Goal: Information Seeking & Learning: Learn about a topic

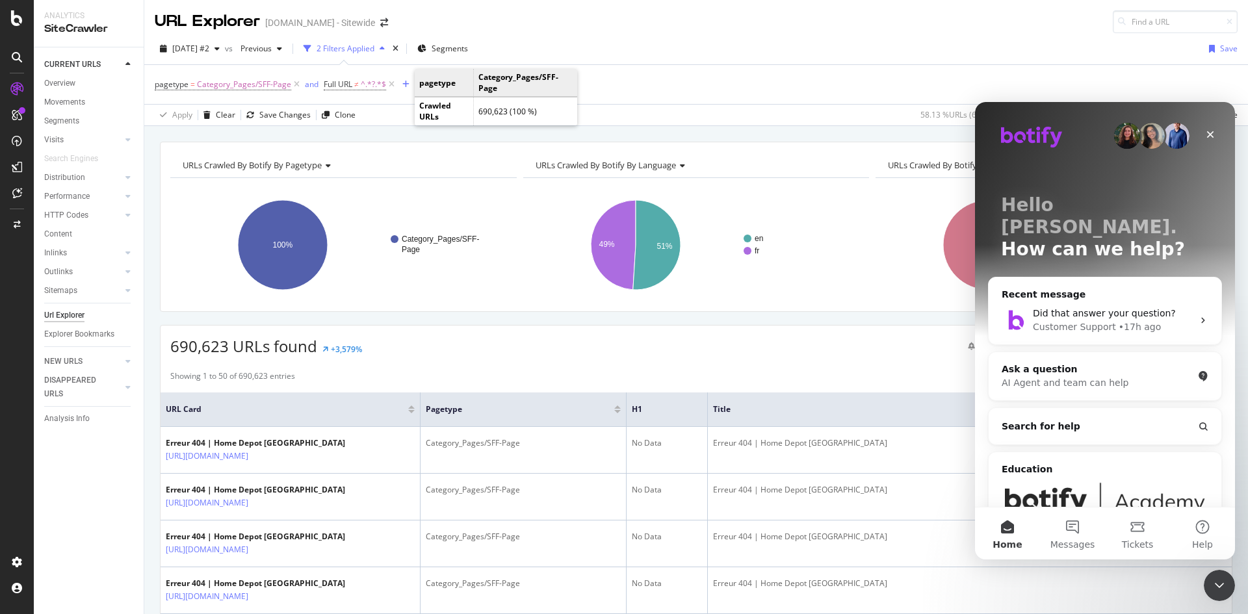
scroll to position [142, 0]
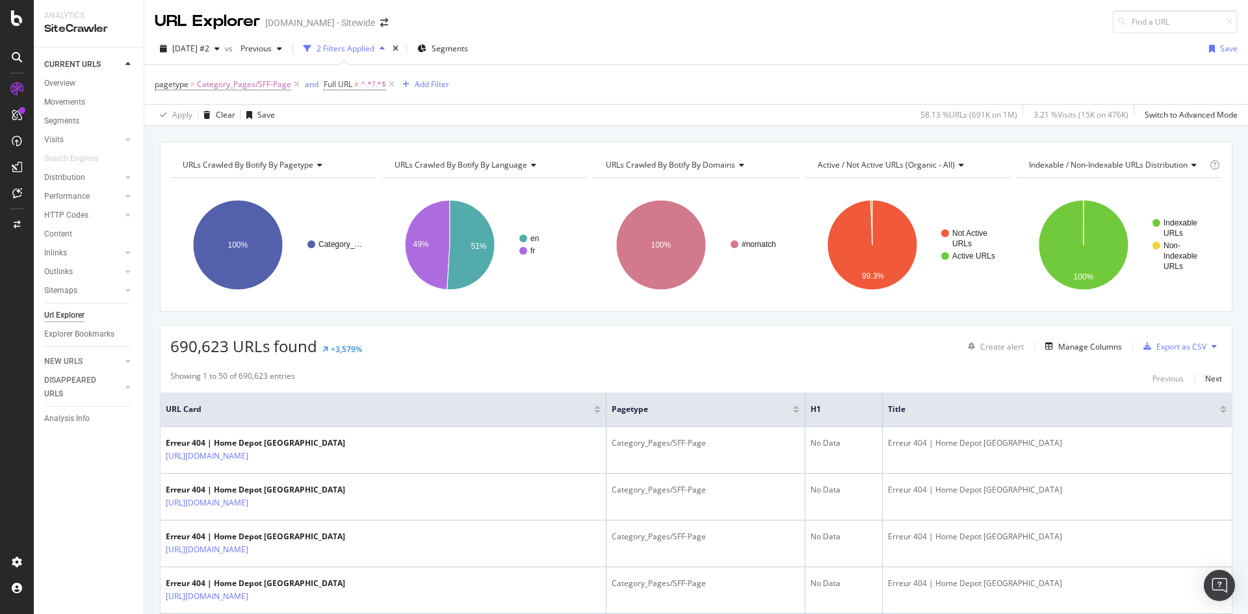
click at [1123, 140] on div "URLs Crawled By Botify By pagetype Chart (by Value) Table Expand Export as CSV …" at bounding box center [696, 141] width 1104 height 31
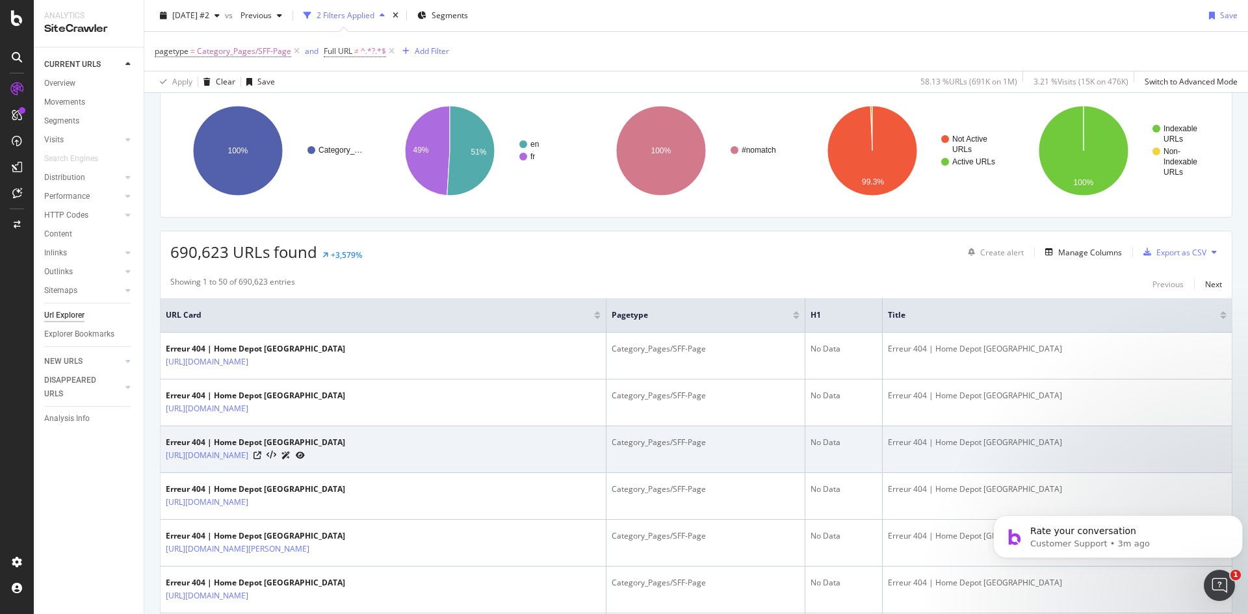
scroll to position [65, 0]
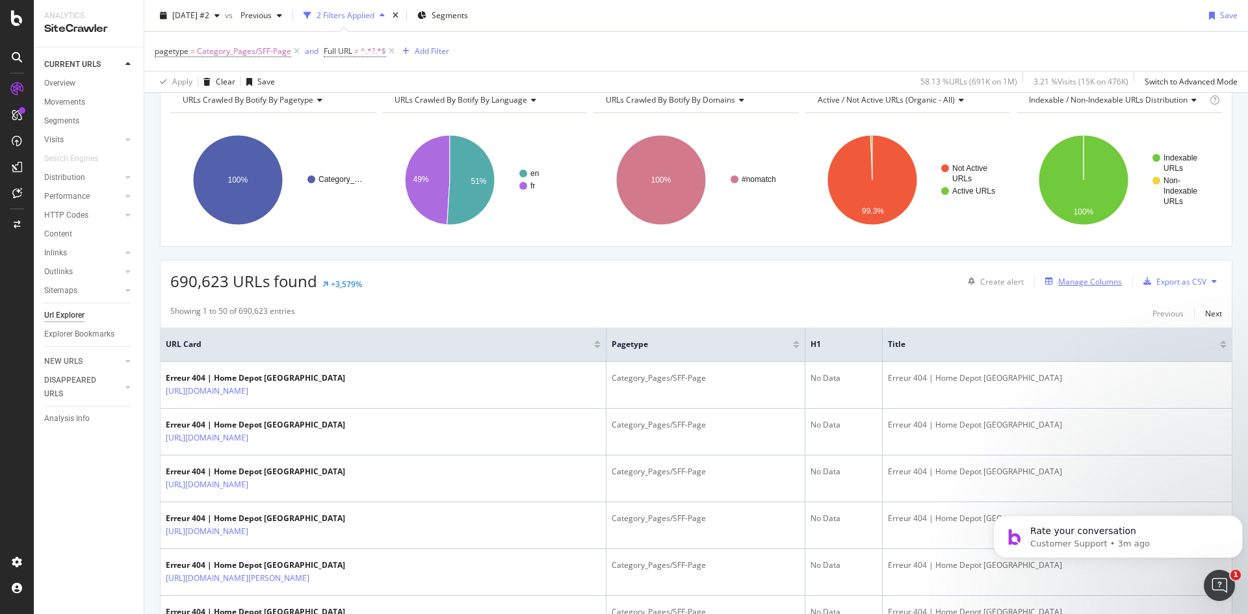
click at [1045, 283] on icon "button" at bounding box center [1049, 282] width 8 height 8
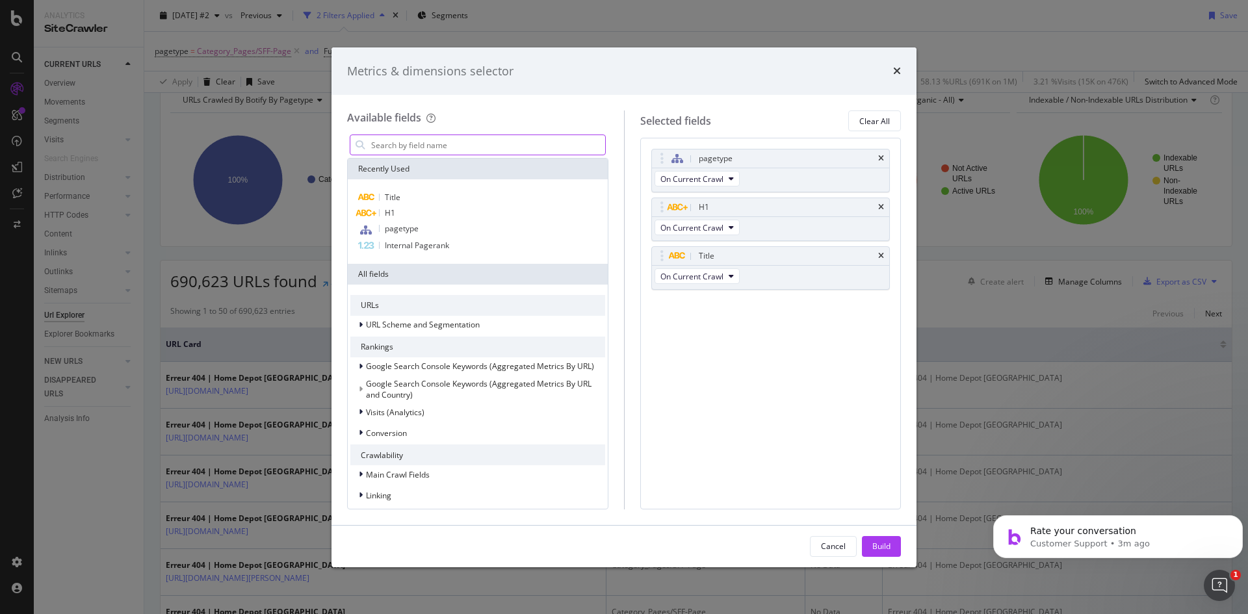
click at [489, 146] on input "modal" at bounding box center [487, 144] width 235 height 19
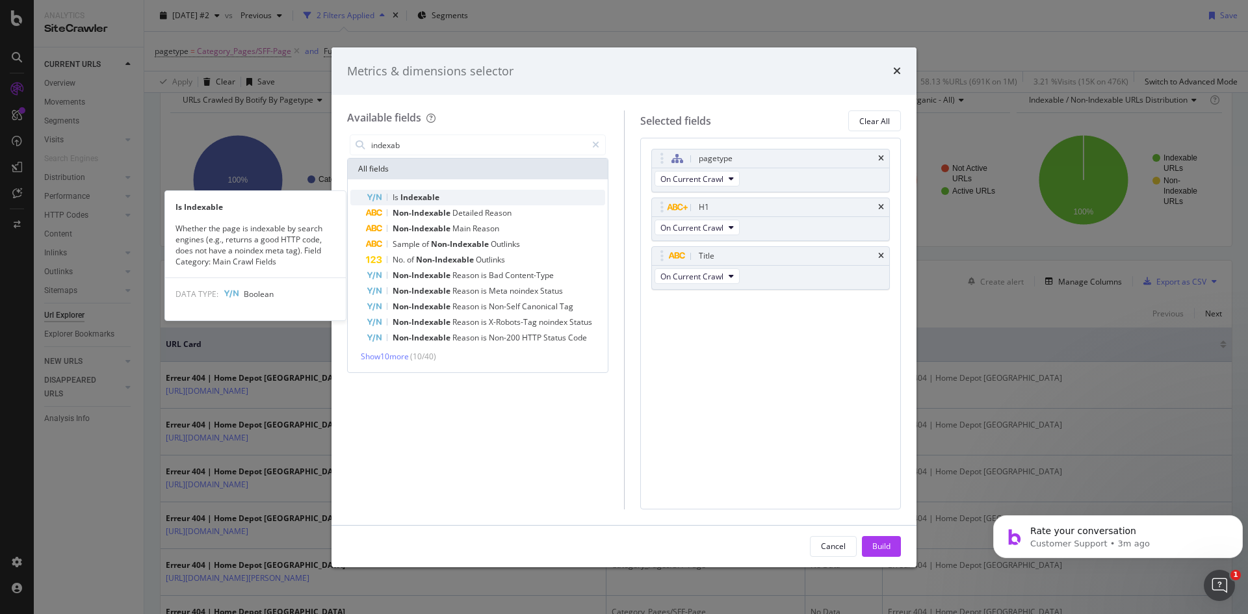
type input "indexab"
click at [402, 192] on div "Is Indexable" at bounding box center [485, 198] width 239 height 16
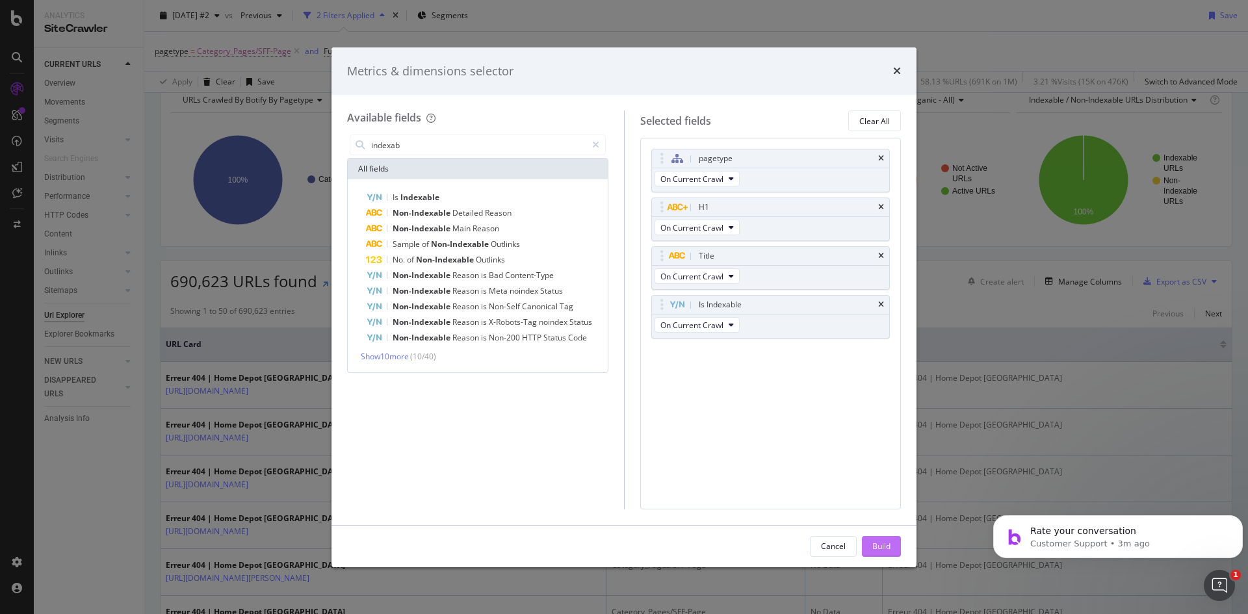
click at [888, 550] on div "Build" at bounding box center [881, 546] width 18 height 11
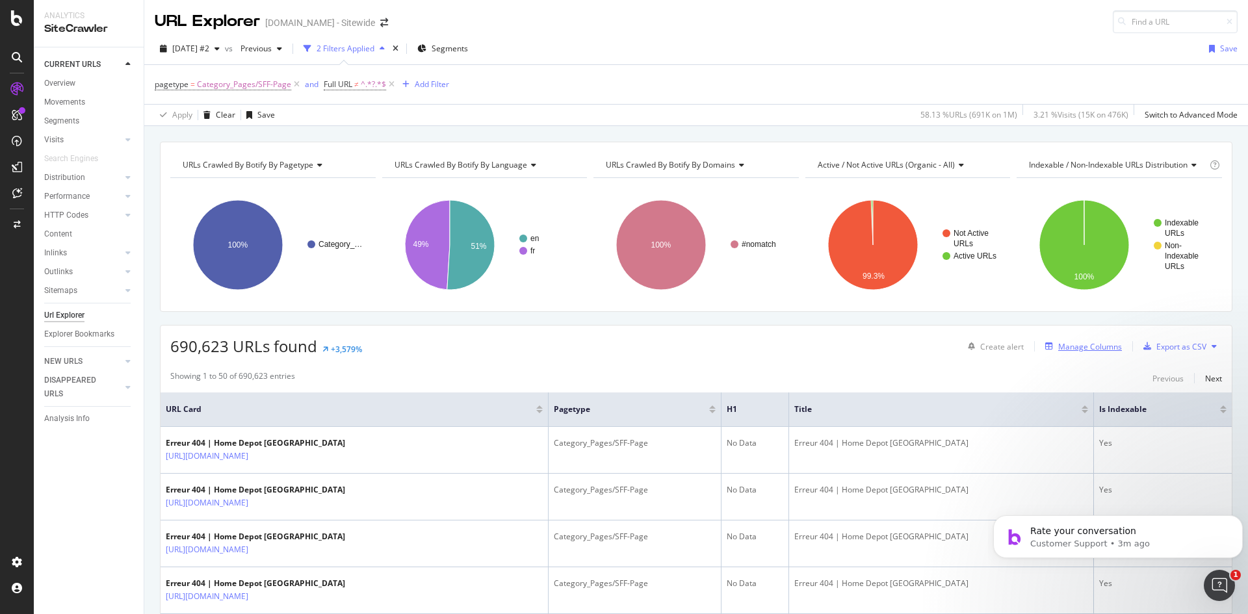
click at [1045, 349] on icon "button" at bounding box center [1049, 346] width 8 height 8
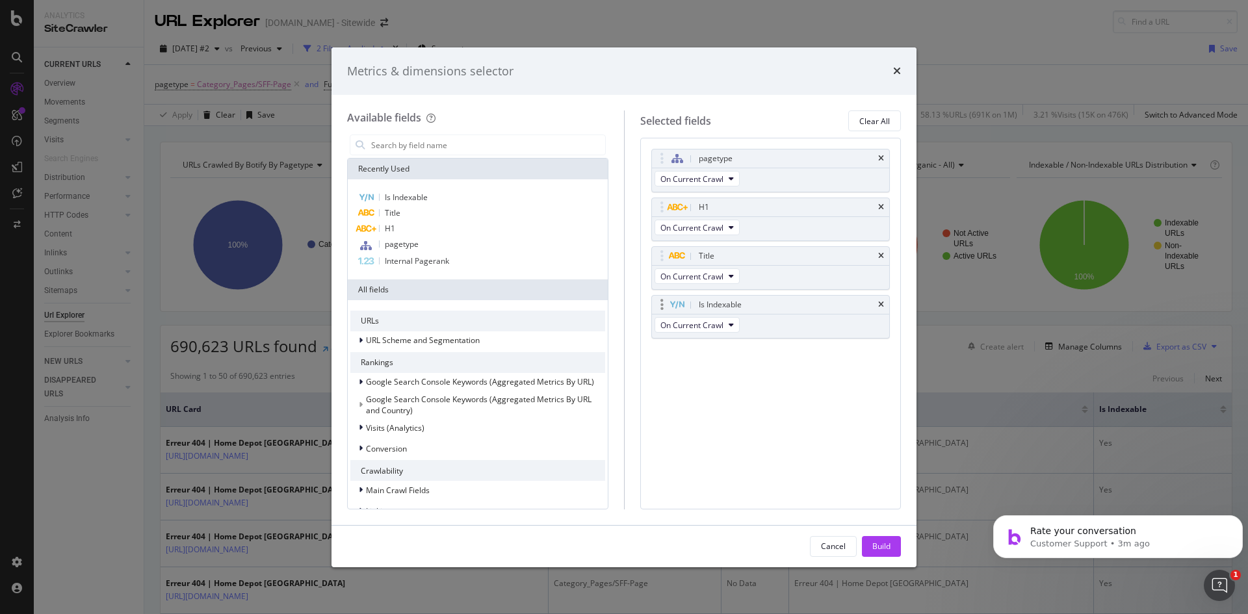
click at [887, 309] on div "Is Indexable" at bounding box center [771, 305] width 238 height 18
click at [882, 303] on icon "times" at bounding box center [881, 305] width 6 height 8
click at [425, 139] on input "modal" at bounding box center [487, 144] width 235 height 19
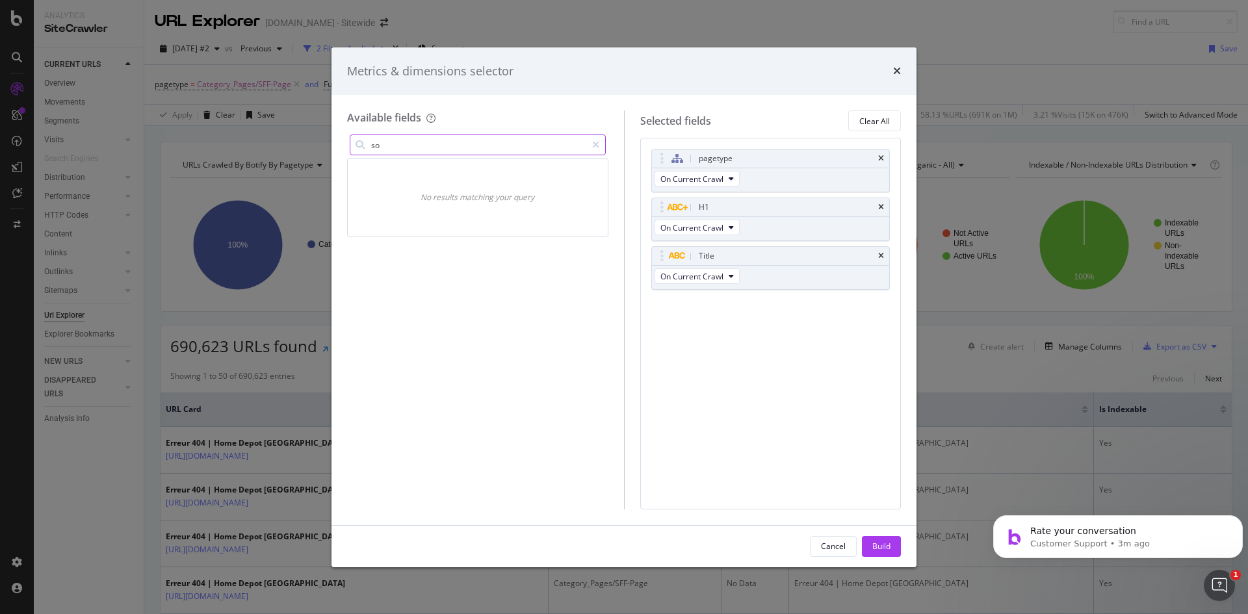
type input "s"
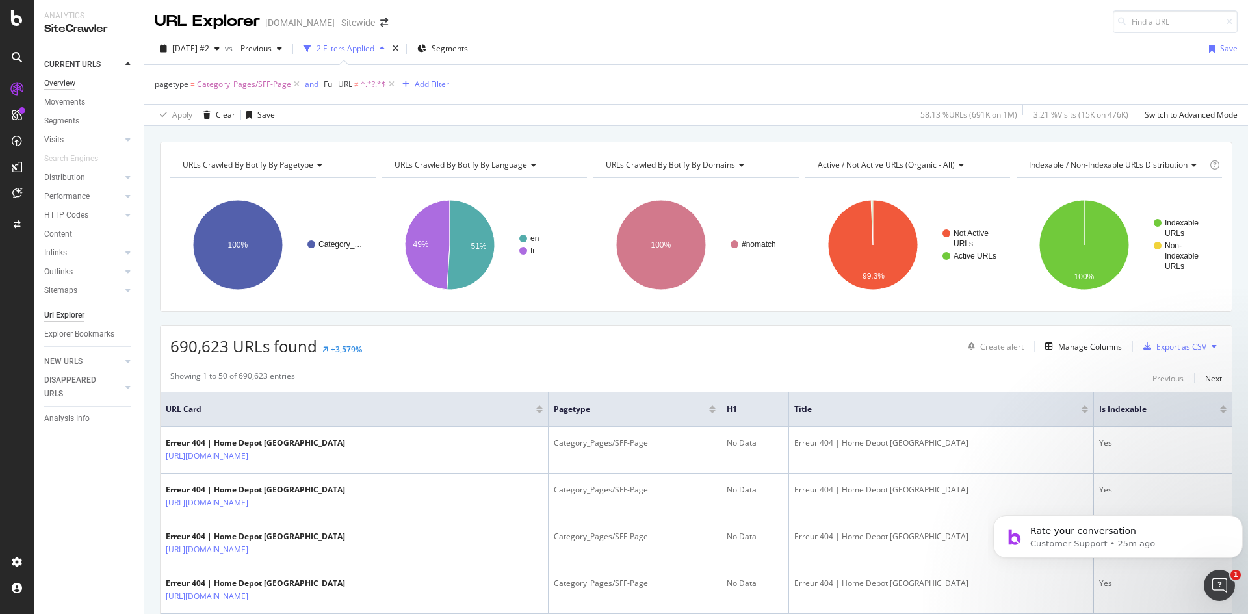
click at [62, 89] on div "Overview" at bounding box center [59, 84] width 31 height 14
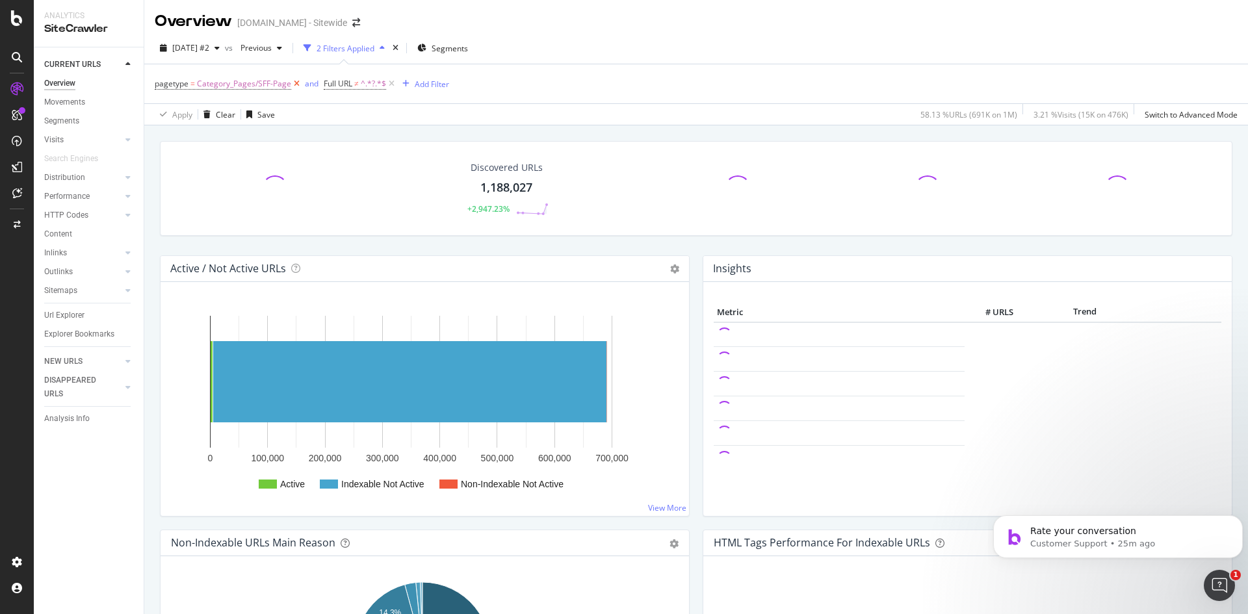
click at [293, 84] on icon at bounding box center [296, 83] width 11 height 13
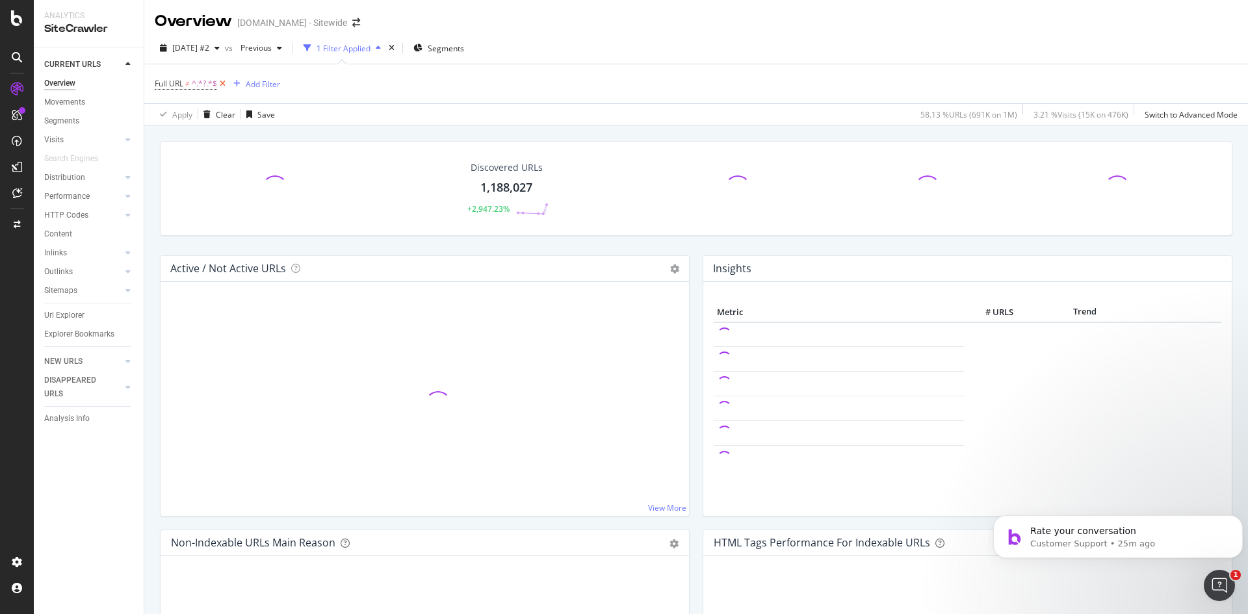
click at [226, 83] on icon at bounding box center [222, 83] width 11 height 13
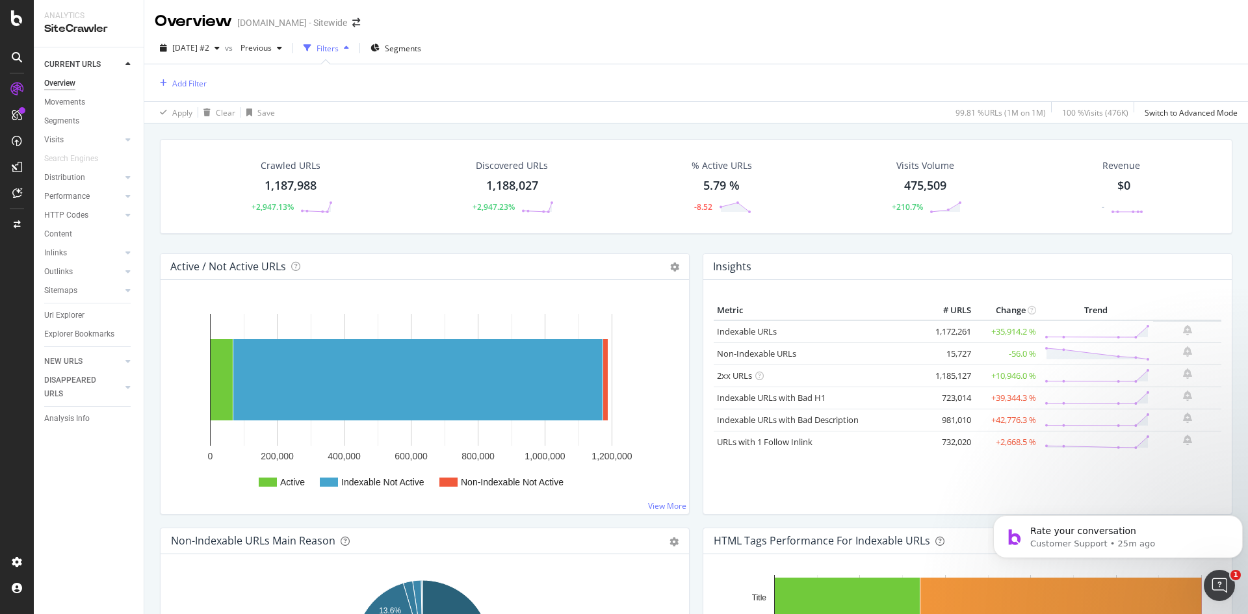
click at [153, 152] on div "Crawled URLs 1,187,988 +2,947.13% Discovered URLs 1,188,027 +2,947.23% % Active…" at bounding box center [696, 430] width 1104 height 614
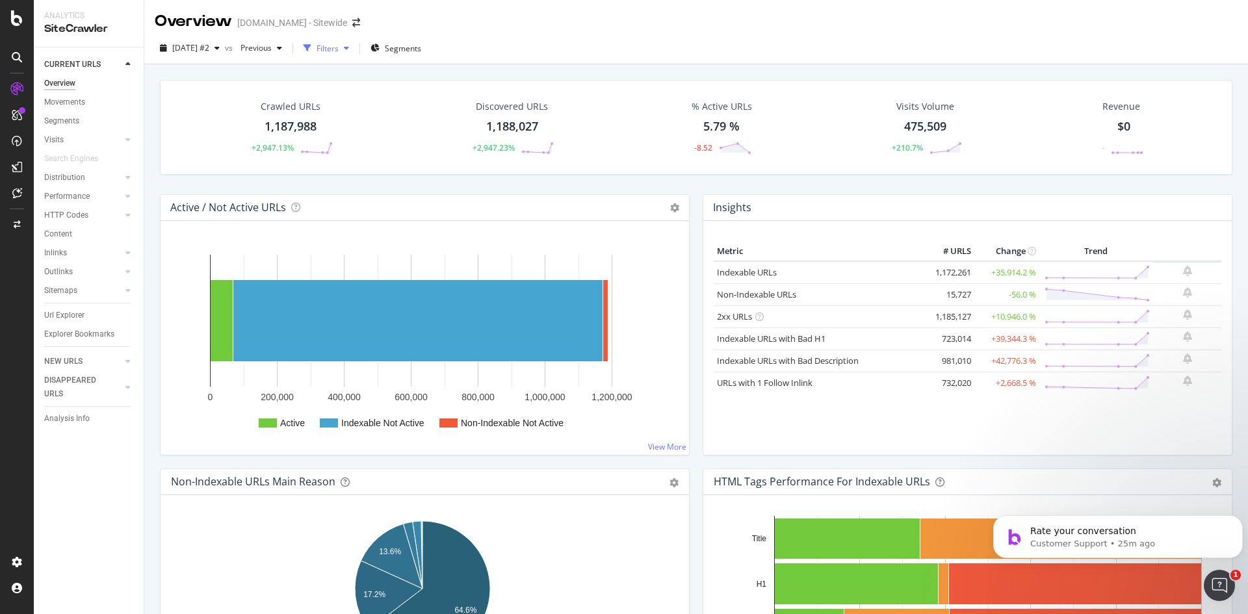
click at [354, 47] on div "button" at bounding box center [347, 48] width 16 height 8
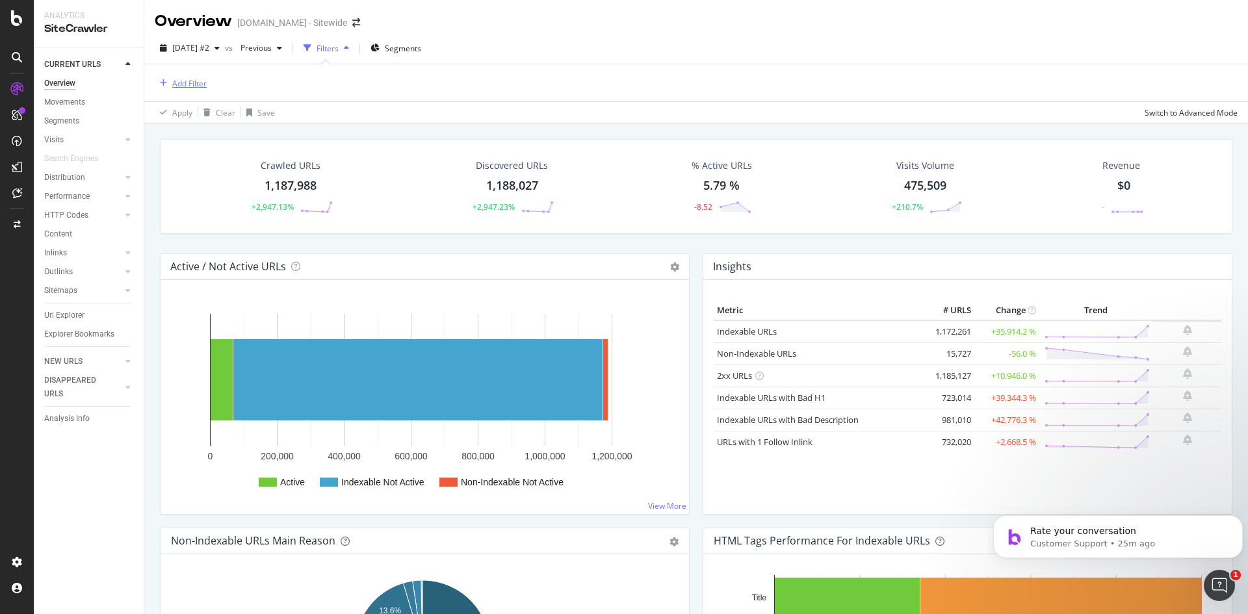
click at [171, 88] on div "Add Filter" at bounding box center [181, 83] width 52 height 14
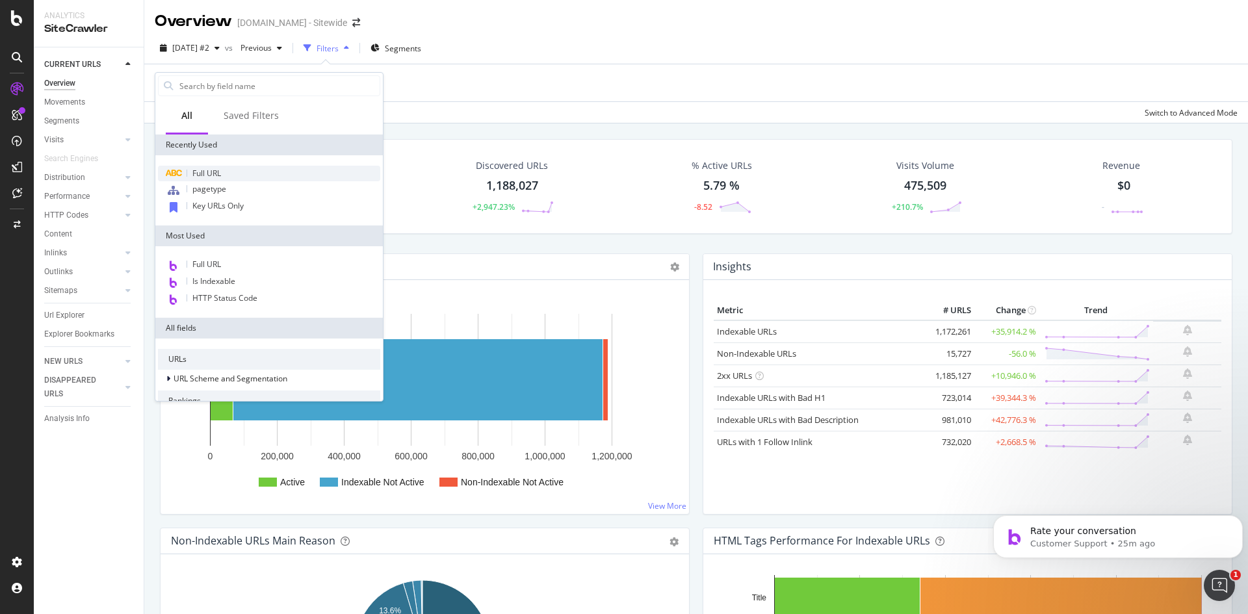
click at [209, 173] on span "Full URL" at bounding box center [206, 173] width 29 height 11
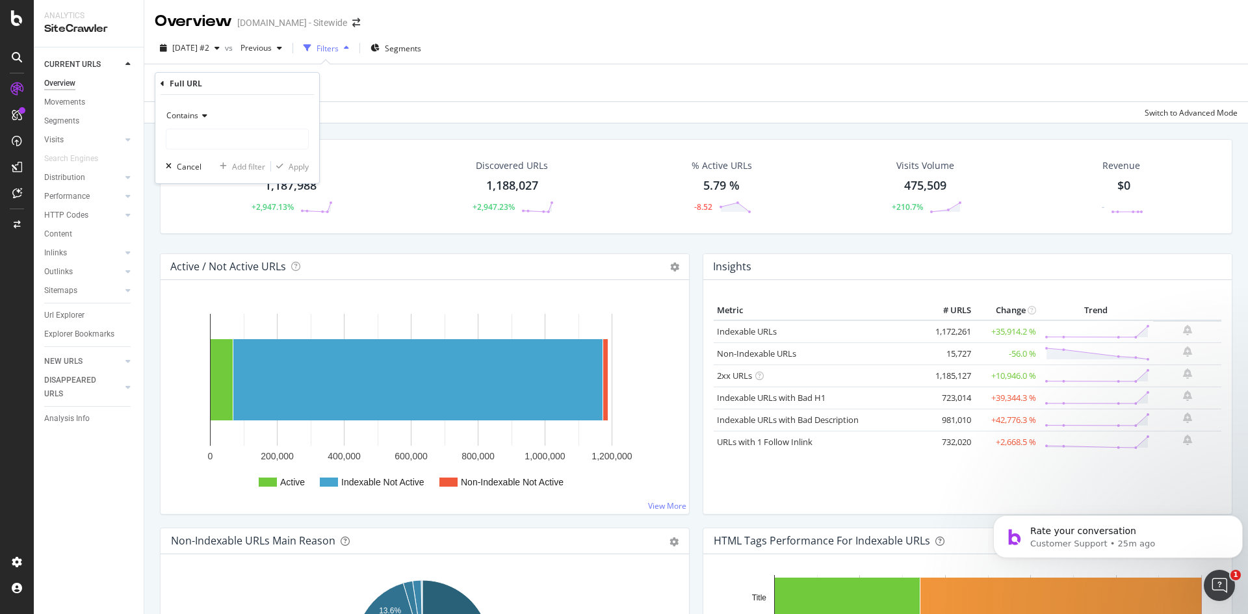
click at [202, 119] on icon at bounding box center [202, 116] width 9 height 8
click at [211, 263] on span "Doesn't contain" at bounding box center [200, 260] width 57 height 11
click at [241, 137] on input "text" at bounding box center [237, 139] width 142 height 21
type input "store."
click at [292, 169] on div "Apply" at bounding box center [299, 166] width 20 height 11
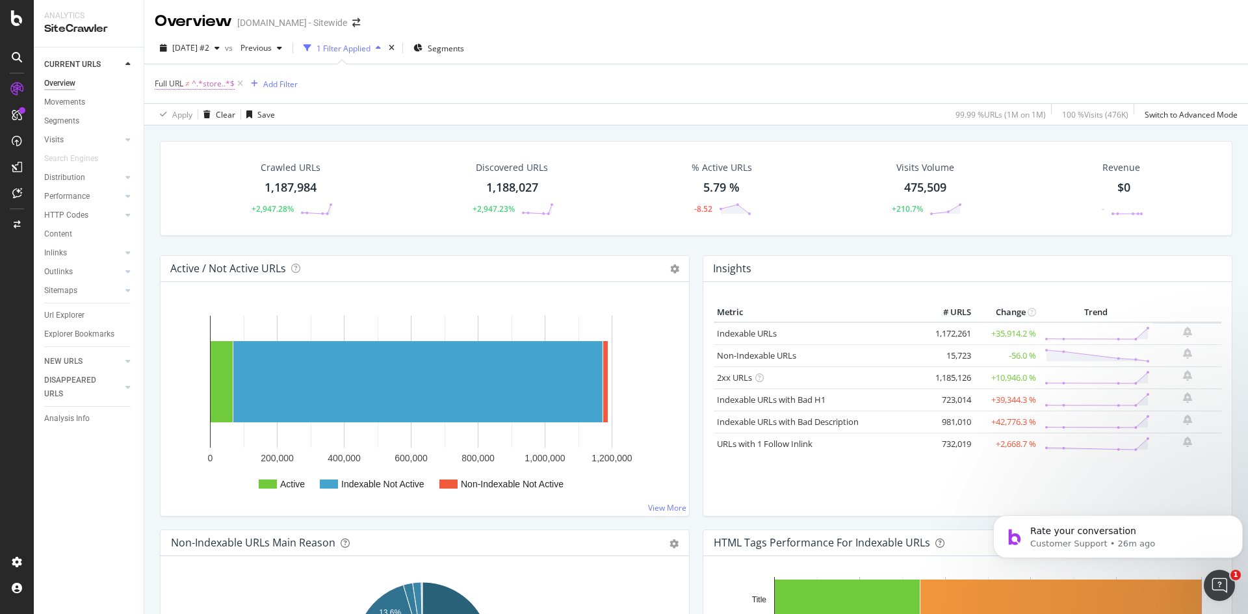
click at [219, 82] on span "^.*store..*$" at bounding box center [213, 84] width 43 height 18
click at [527, 83] on div "Full URL ≠ ^.*store..*$ Add Filter" at bounding box center [696, 83] width 1083 height 39
click at [244, 83] on icon at bounding box center [240, 83] width 11 height 13
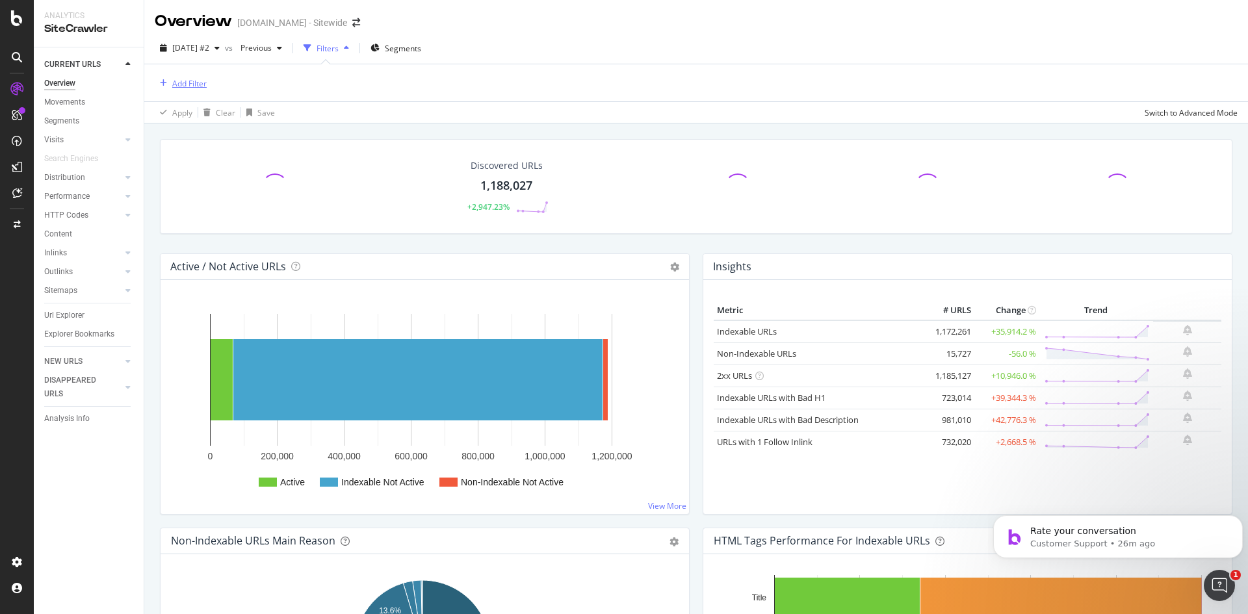
click at [202, 84] on div "Add Filter" at bounding box center [189, 83] width 34 height 11
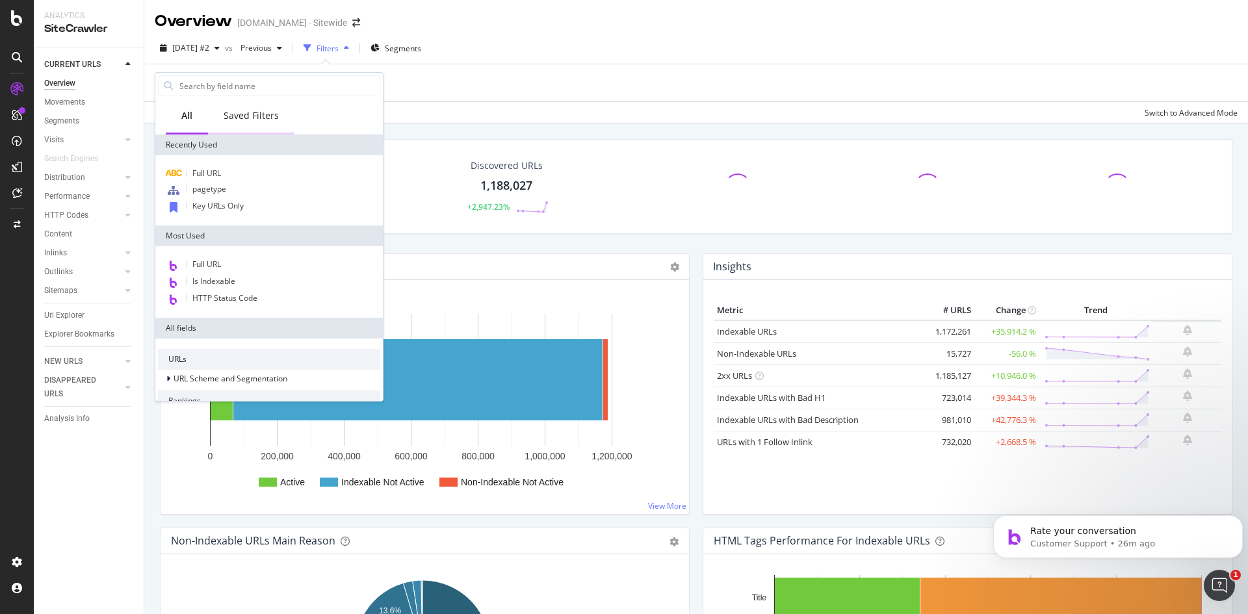
click at [254, 117] on div "Saved Filters" at bounding box center [251, 115] width 55 height 13
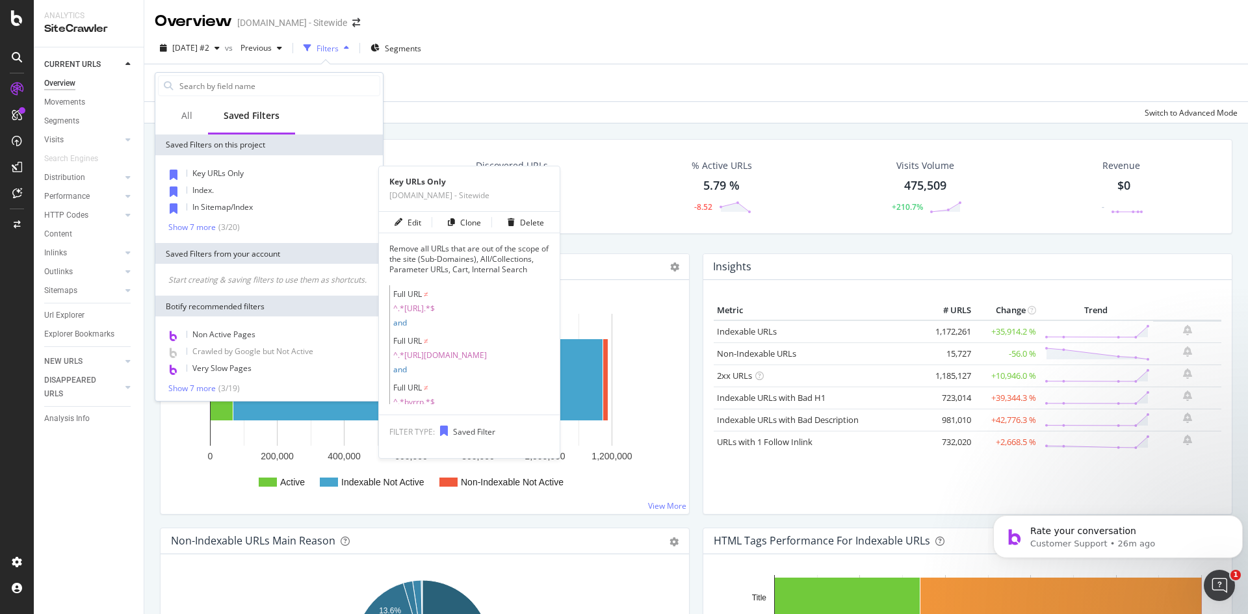
drag, startPoint x: 239, startPoint y: 174, endPoint x: 257, endPoint y: 179, distance: 19.1
click at [239, 174] on span "Key URLs Only" at bounding box center [217, 173] width 51 height 11
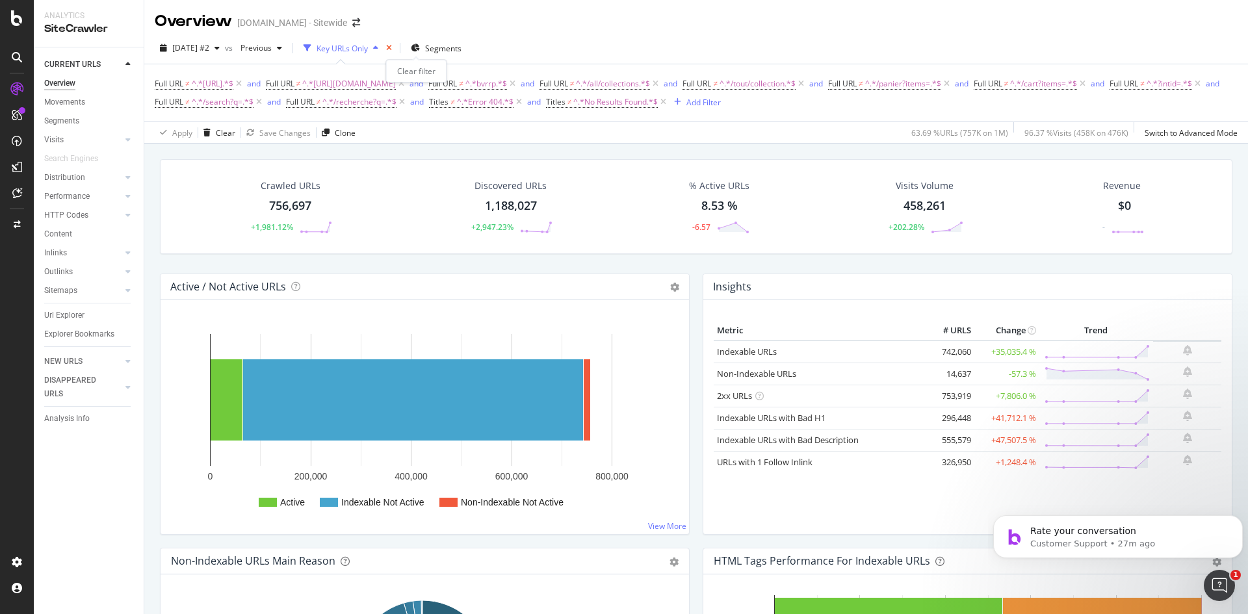
click at [392, 48] on icon "times" at bounding box center [389, 48] width 6 height 8
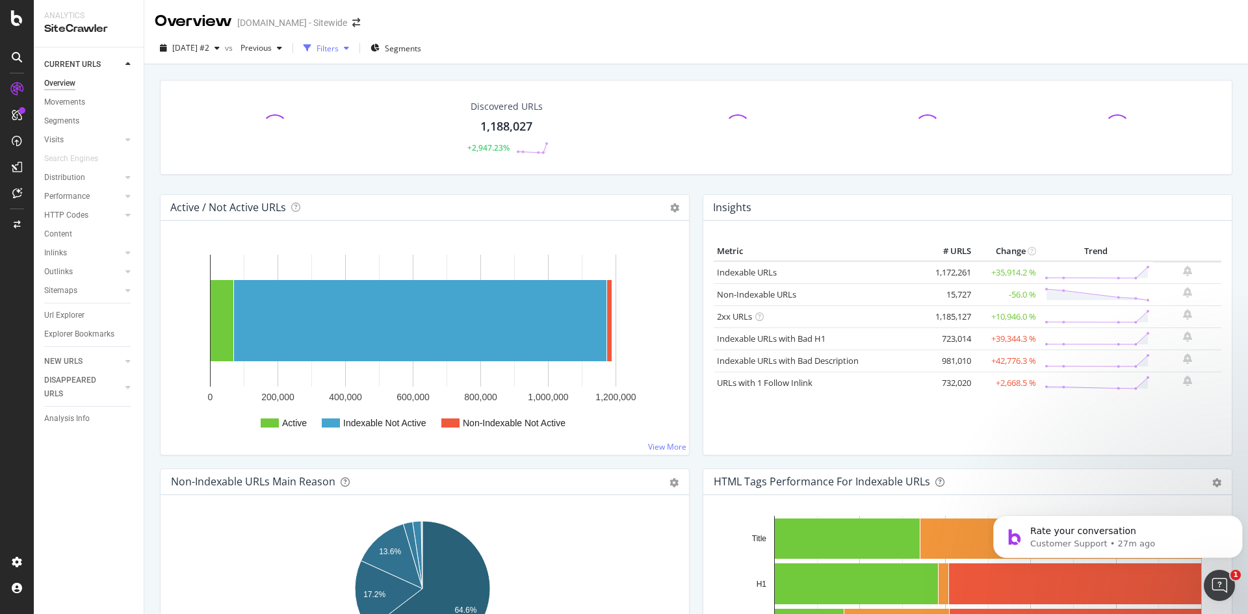
drag, startPoint x: 355, startPoint y: 49, endPoint x: 355, endPoint y: 66, distance: 16.2
click at [339, 50] on div "Filters" at bounding box center [328, 48] width 22 height 11
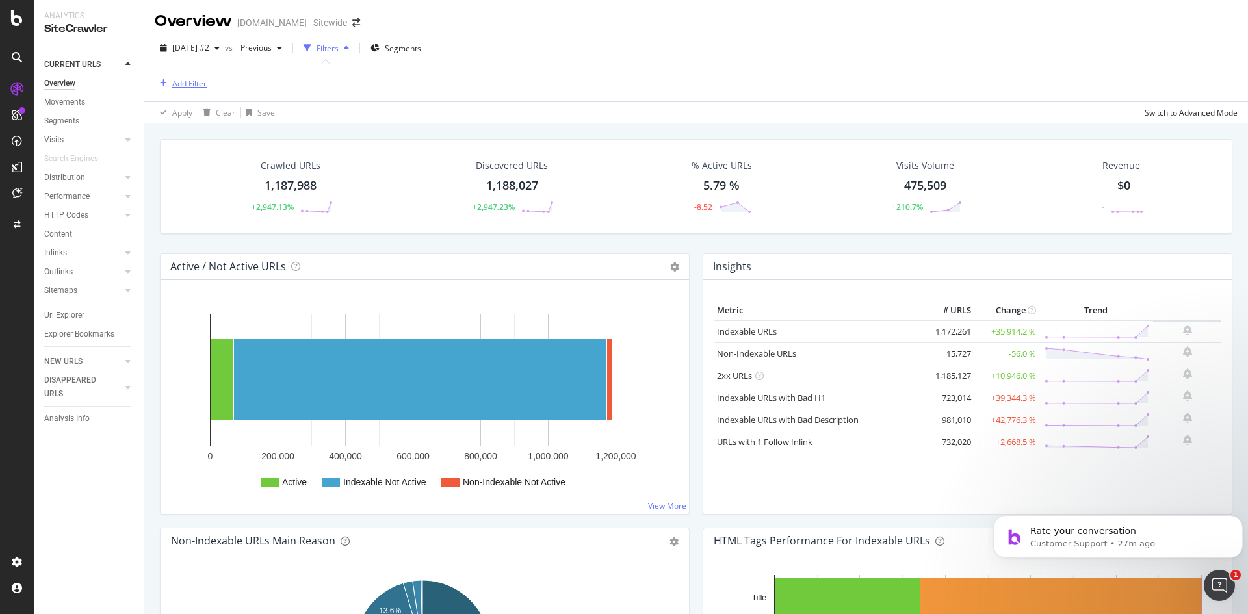
click at [184, 84] on div "Add Filter" at bounding box center [189, 83] width 34 height 11
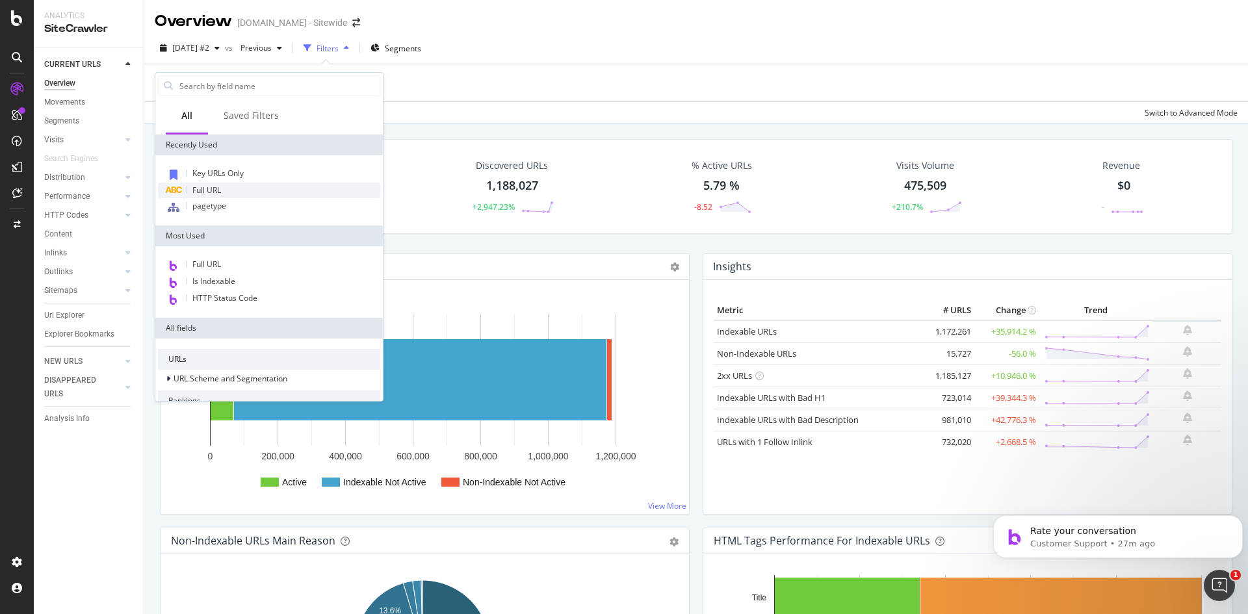
click at [225, 185] on div "Full URL" at bounding box center [269, 191] width 222 height 16
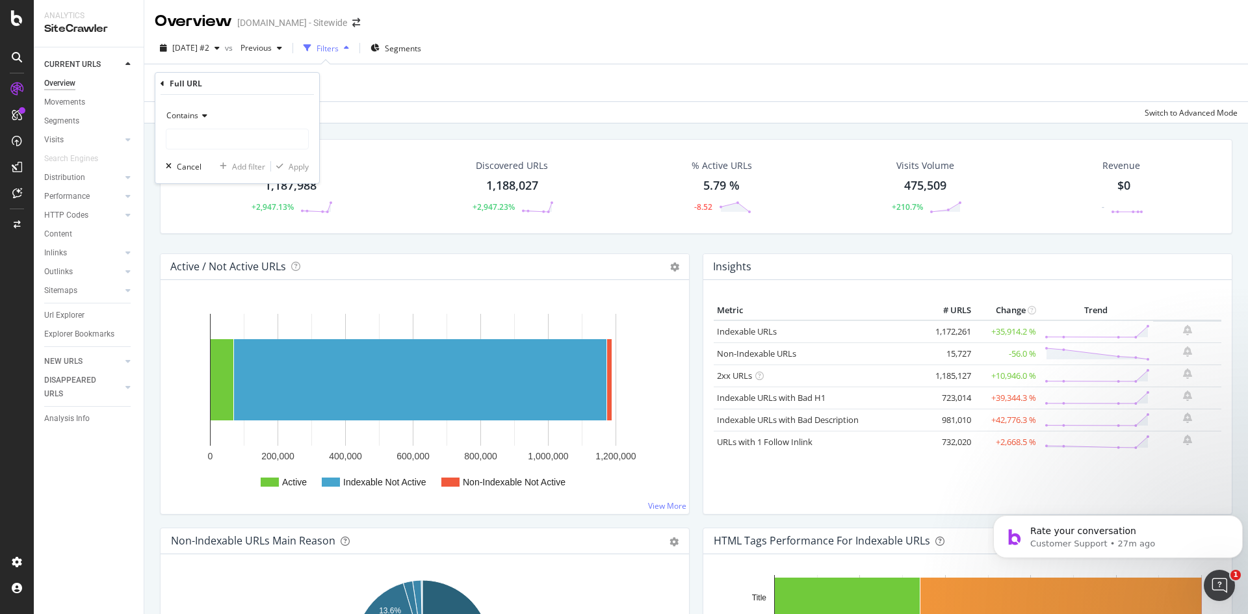
drag, startPoint x: 209, startPoint y: 115, endPoint x: 213, endPoint y: 124, distance: 9.9
click at [208, 117] on div "Contains" at bounding box center [237, 115] width 143 height 21
click at [201, 79] on div "Add Filter" at bounding box center [189, 83] width 34 height 11
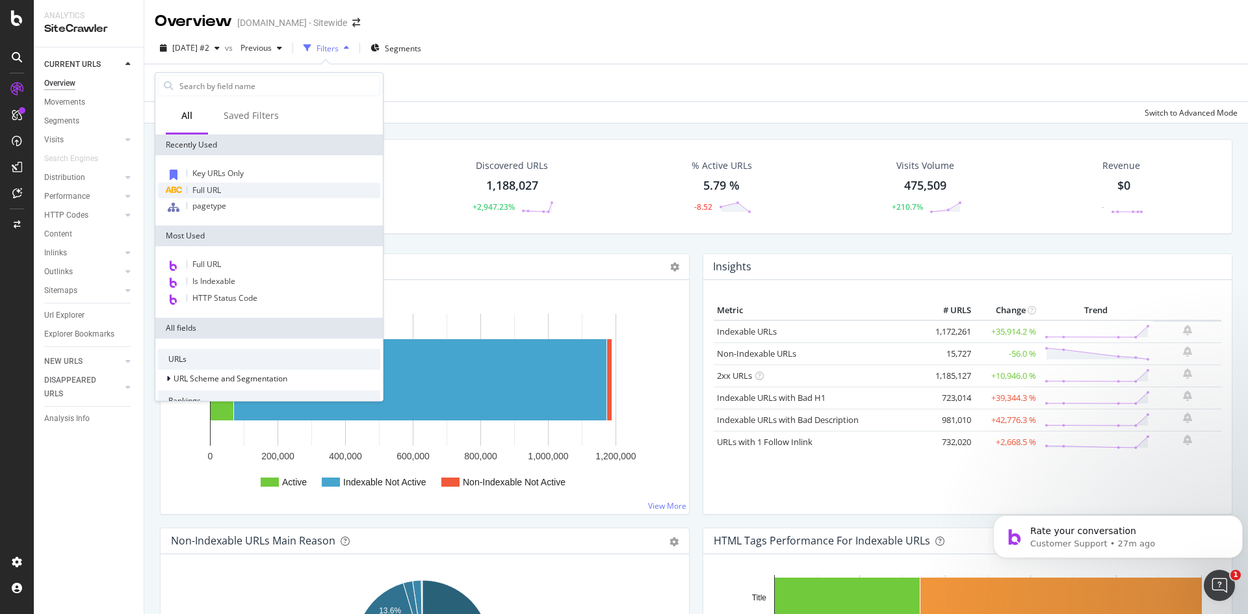
click at [211, 187] on span "Full URL" at bounding box center [206, 190] width 29 height 11
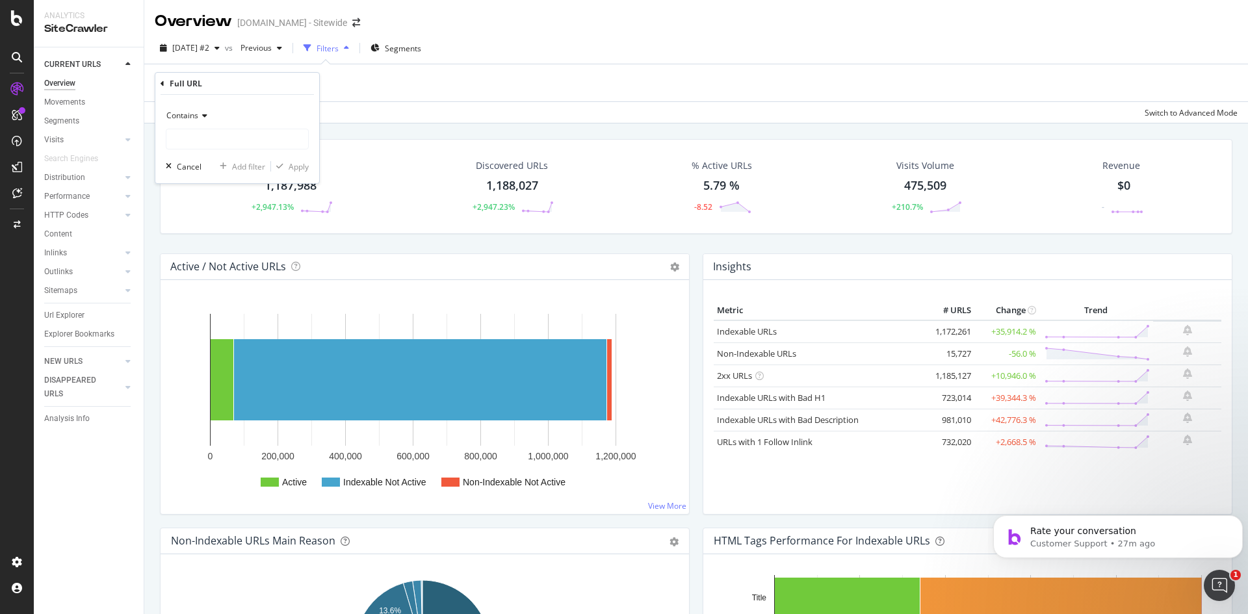
click at [205, 114] on icon at bounding box center [202, 116] width 9 height 8
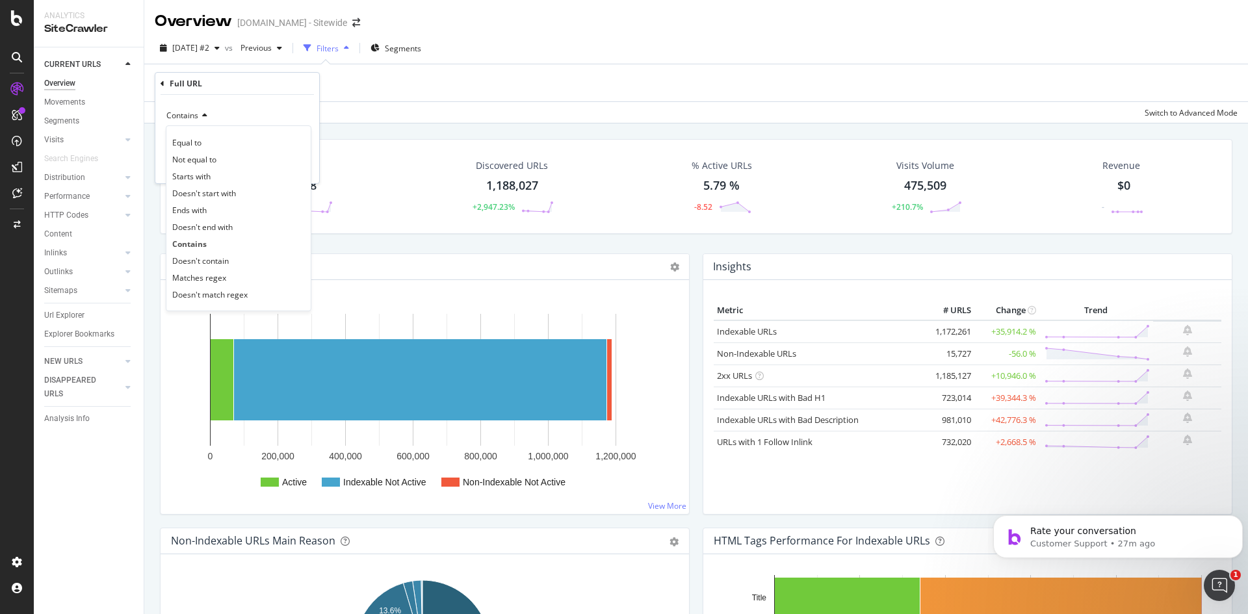
drag, startPoint x: 219, startPoint y: 260, endPoint x: 224, endPoint y: 234, distance: 26.5
click at [219, 261] on span "Doesn't contain" at bounding box center [200, 260] width 57 height 11
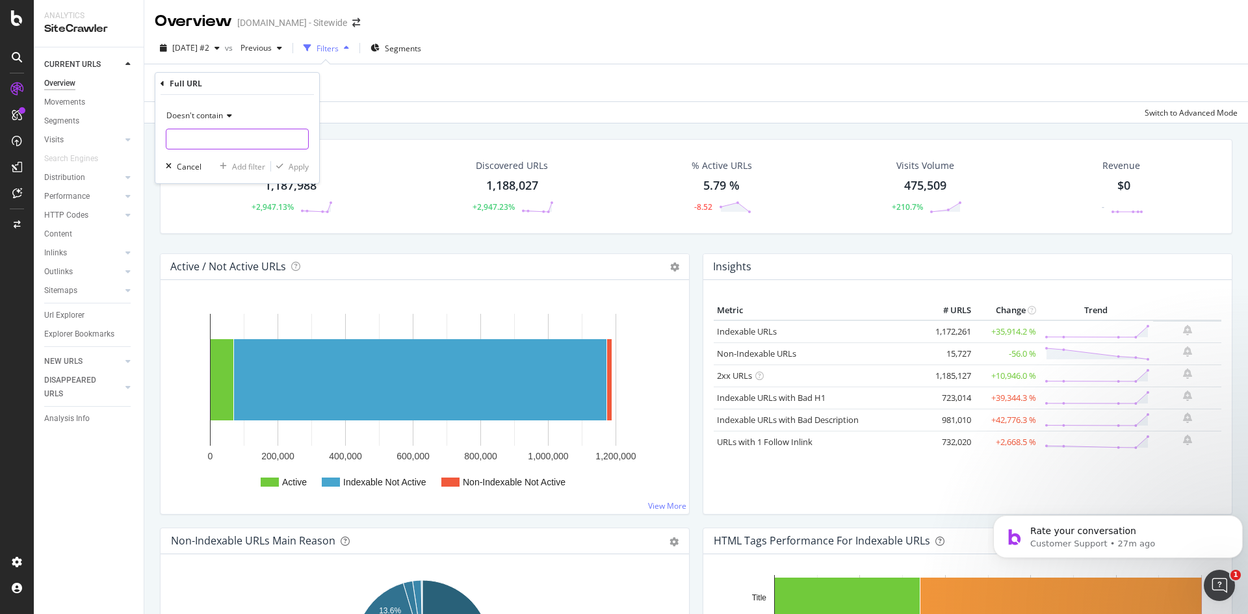
click at [239, 144] on input "text" at bounding box center [237, 139] width 142 height 21
type input "stores."
click at [294, 167] on div "Apply" at bounding box center [299, 166] width 20 height 11
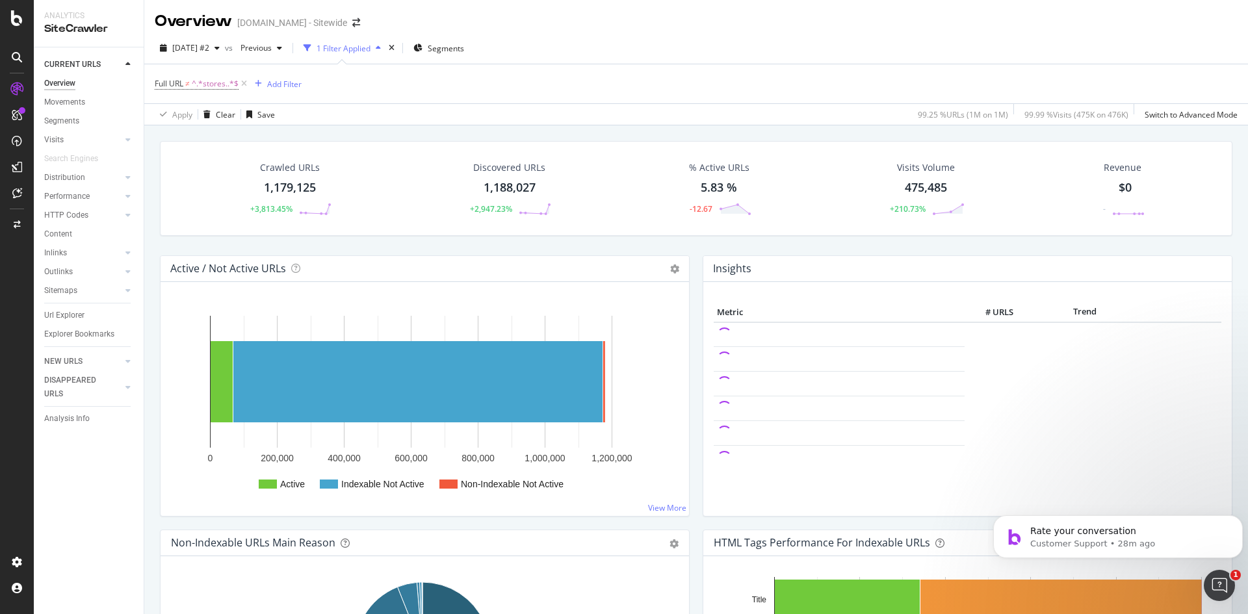
click at [145, 375] on div "Crawled URLs 1,179,125 +3,813.45% Discovered URLs 1,188,027 +2,947.23% % Active…" at bounding box center [696, 432] width 1104 height 614
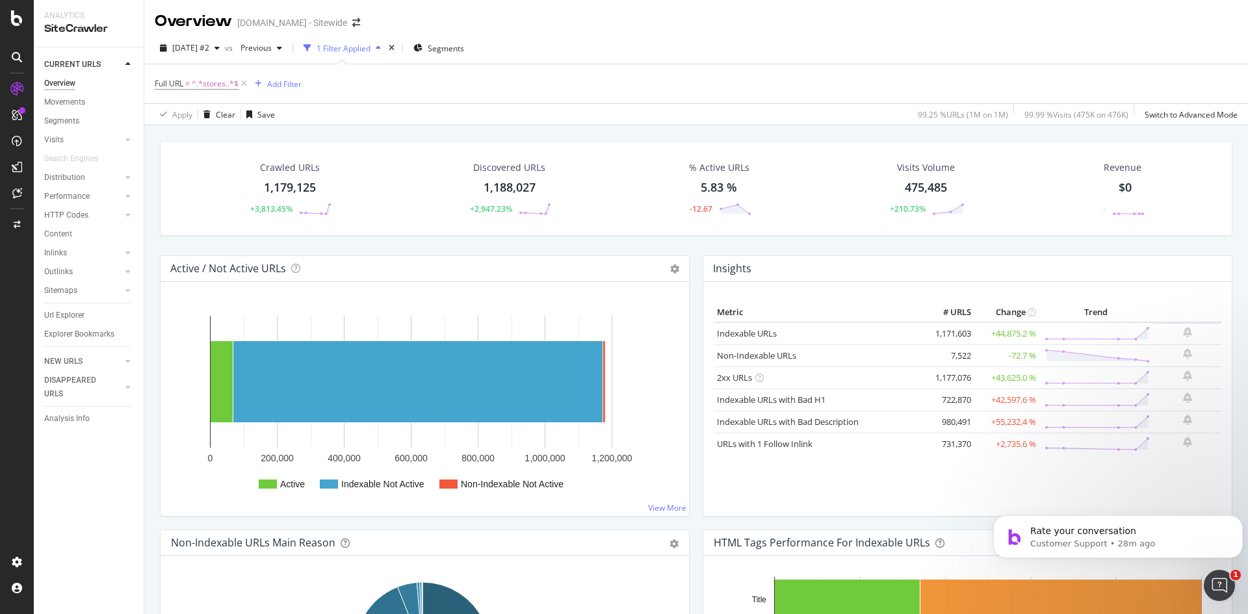
click at [157, 337] on div "Active / Not Active URLs Chart (by Value) Chart (by Percentage) Table Expand Ex…" at bounding box center [424, 392] width 543 height 274
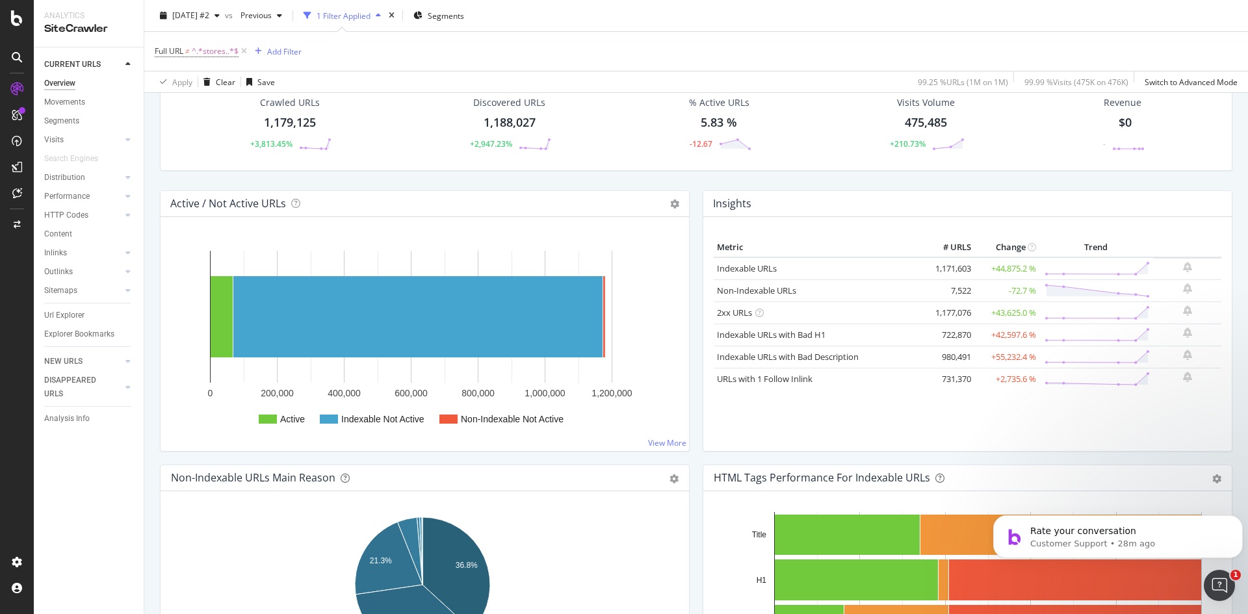
click at [155, 274] on div "Active / Not Active URLs Chart (by Value) Chart (by Percentage) Table Expand Ex…" at bounding box center [424, 327] width 543 height 274
click at [156, 491] on div "Non-Indexable URLs Main Reason Pie Table Export as CSV Add to Custom Report Hol…" at bounding box center [424, 602] width 543 height 274
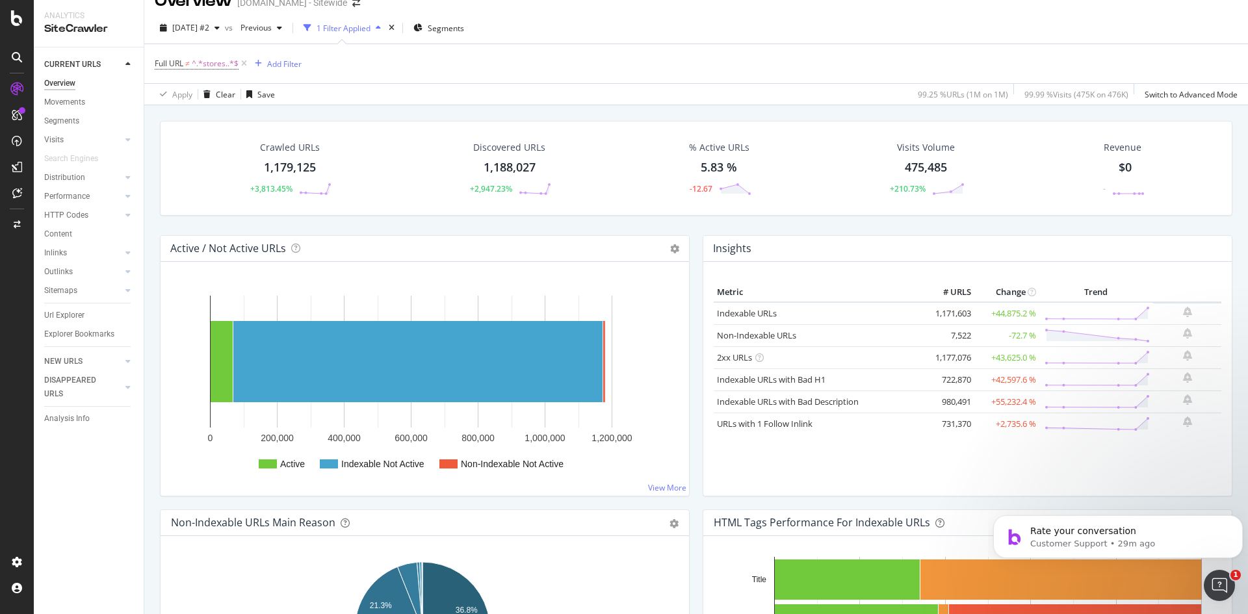
scroll to position [0, 0]
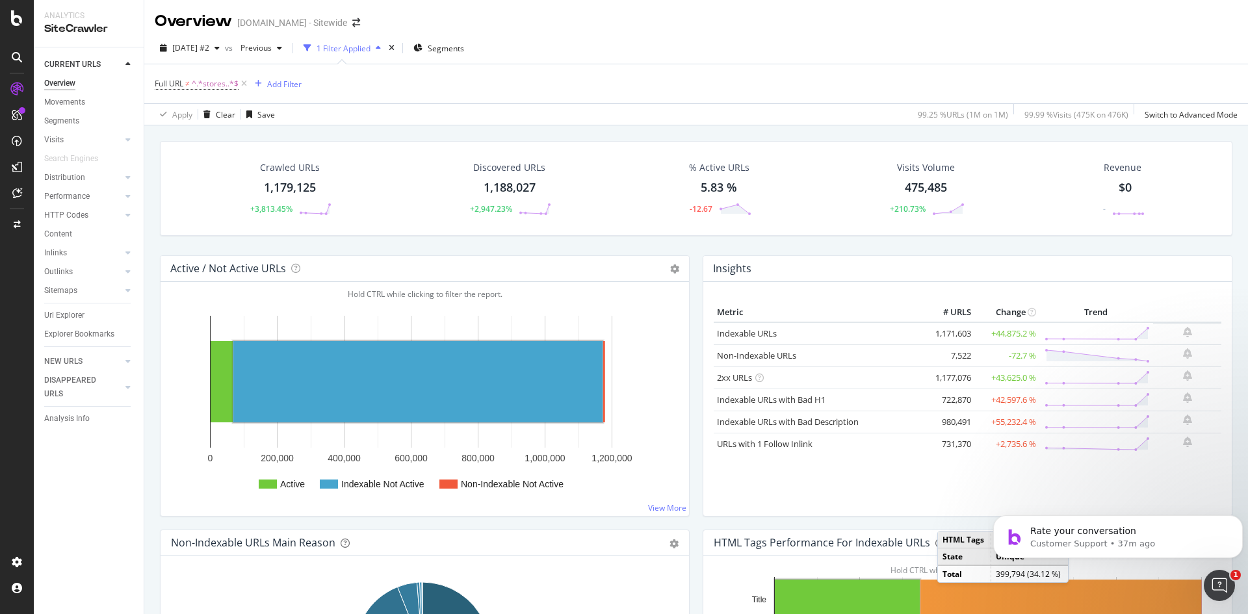
click at [156, 259] on div "Active / Not Active URLs Chart (by Value) Chart (by Percentage) Table Expand Ex…" at bounding box center [424, 392] width 543 height 274
click at [149, 253] on div "Crawled URLs 1,179,125 +3,813.45% Discovered URLs 1,188,027 +2,947.23% % Active…" at bounding box center [696, 432] width 1104 height 614
click at [150, 313] on div "Crawled URLs 1,179,125 +3,813.45% Discovered URLs 1,188,027 +2,947.23% % Active…" at bounding box center [696, 432] width 1104 height 614
click at [151, 385] on div "Crawled URLs 1,179,125 +3,813.45% Discovered URLs 1,188,027 +2,947.23% % Active…" at bounding box center [696, 432] width 1104 height 614
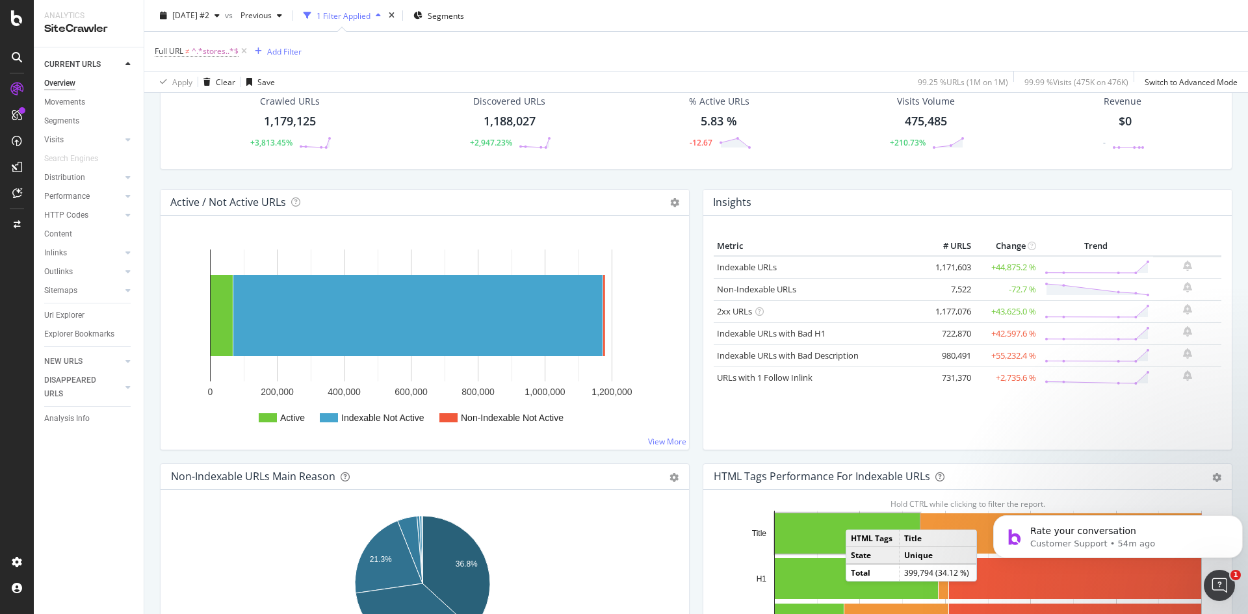
scroll to position [65, 0]
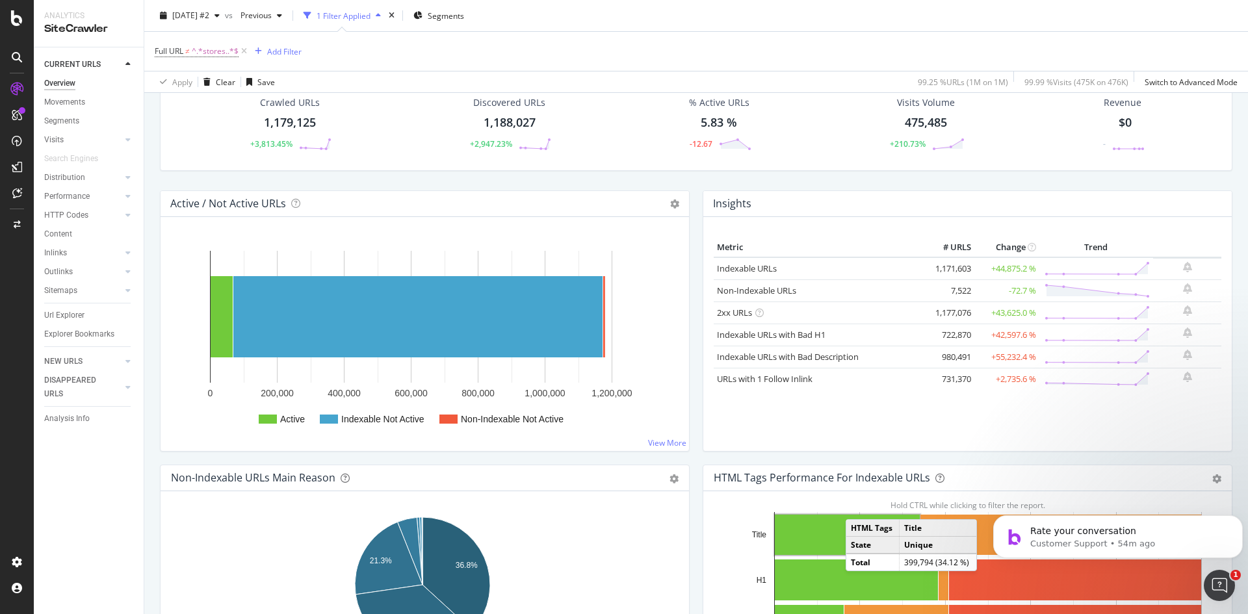
click at [150, 372] on div "Crawled URLs 1,179,125 +3,813.45% Discovered URLs 1,188,027 +2,947.23% % Active…" at bounding box center [696, 367] width 1104 height 614
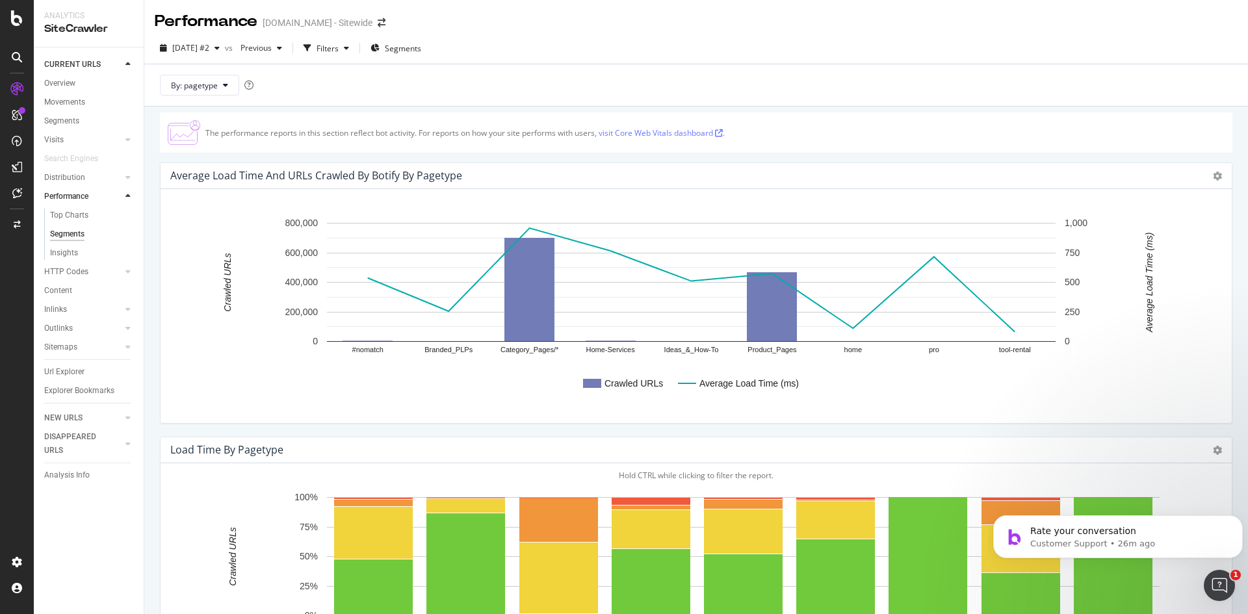
scroll to position [142, 0]
